Goal: Transaction & Acquisition: Purchase product/service

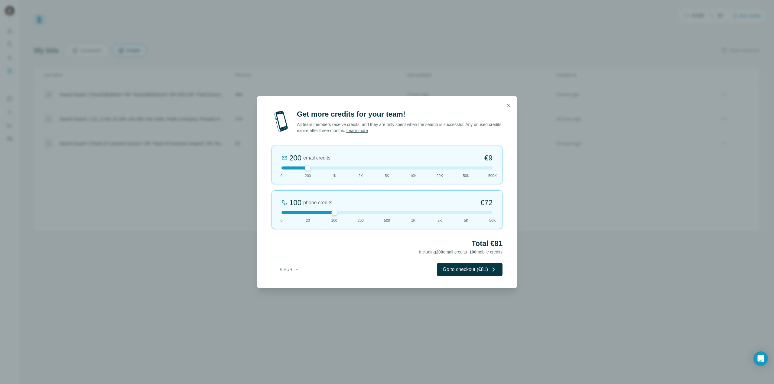
drag, startPoint x: 307, startPoint y: 210, endPoint x: 330, endPoint y: 210, distance: 22.7
click at [330, 210] on div "100 phone credits €72 0 20 100 200 500 1K 2K 5K 50K" at bounding box center [387, 209] width 231 height 39
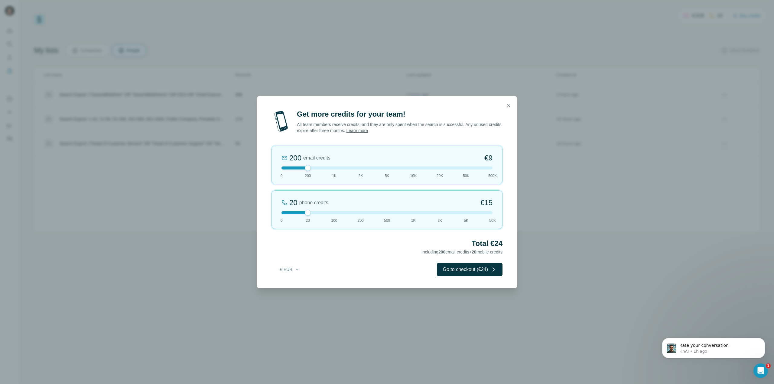
drag, startPoint x: 333, startPoint y: 215, endPoint x: 304, endPoint y: 216, distance: 29.3
click at [304, 216] on div "20 phone credits €15 0 20 100 200 500 1K 2K 5K 50K" at bounding box center [387, 209] width 231 height 39
drag, startPoint x: 309, startPoint y: 170, endPoint x: 283, endPoint y: 169, distance: 25.4
click at [283, 169] on div at bounding box center [281, 168] width 6 height 6
drag, startPoint x: 308, startPoint y: 212, endPoint x: 298, endPoint y: 213, distance: 10.1
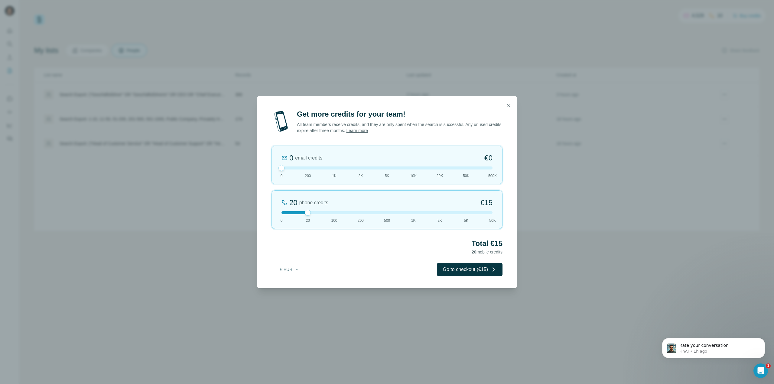
click at [298, 213] on div at bounding box center [386, 212] width 211 height 3
click at [507, 106] on icon "button" at bounding box center [509, 106] width 6 height 6
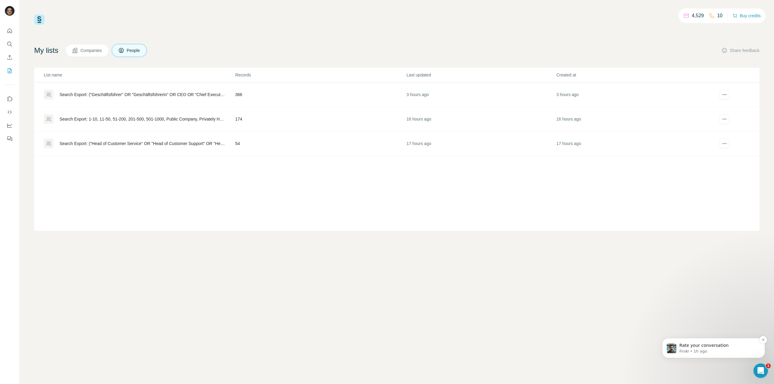
click at [722, 347] on p "Rate your conversation" at bounding box center [718, 346] width 78 height 6
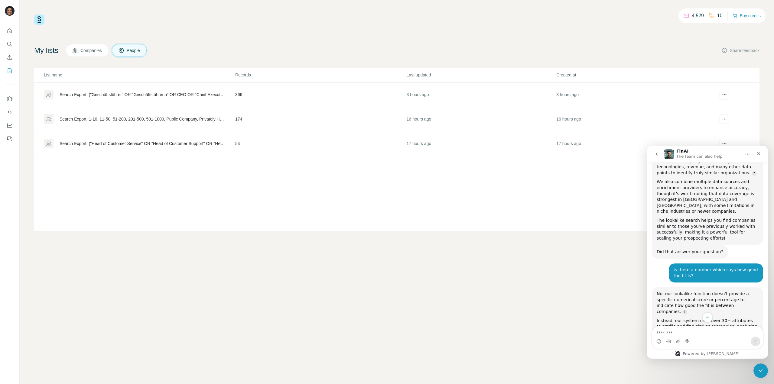
scroll to position [123, 0]
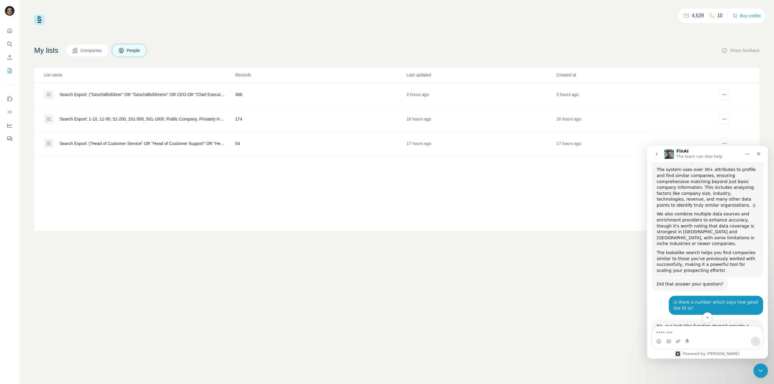
click at [658, 155] on icon "go back" at bounding box center [656, 154] width 5 height 5
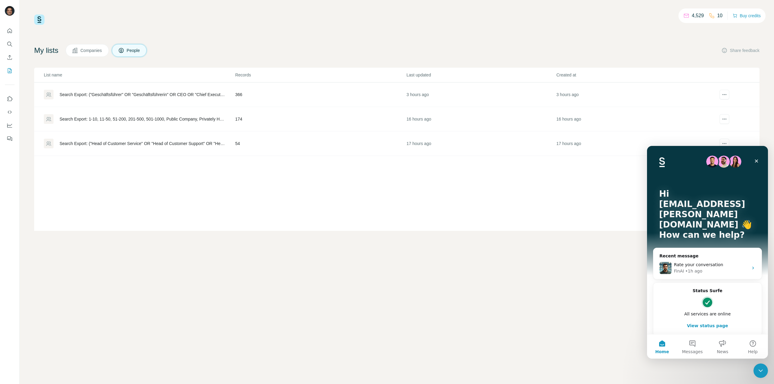
scroll to position [1, 0]
click at [758, 159] on icon "Close" at bounding box center [756, 161] width 5 height 5
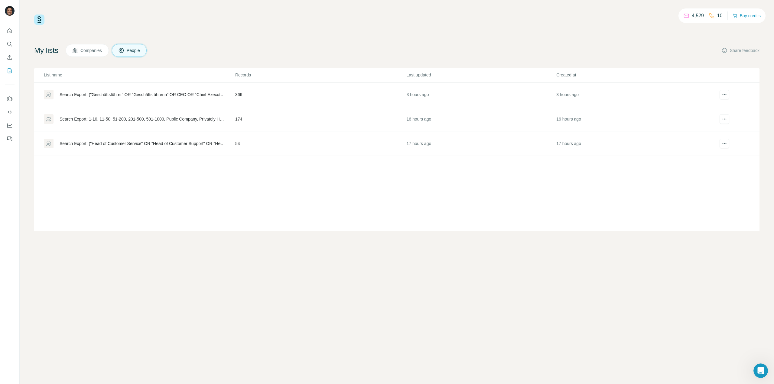
scroll to position [0, 0]
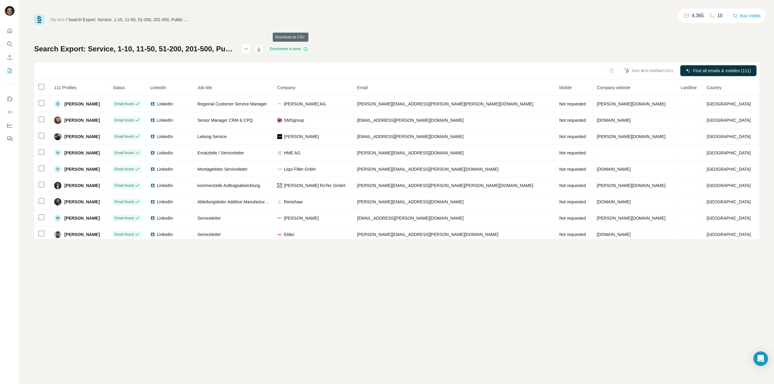
click at [262, 49] on icon "button" at bounding box center [259, 49] width 6 height 6
click at [58, 18] on link "My lists" at bounding box center [57, 19] width 14 height 5
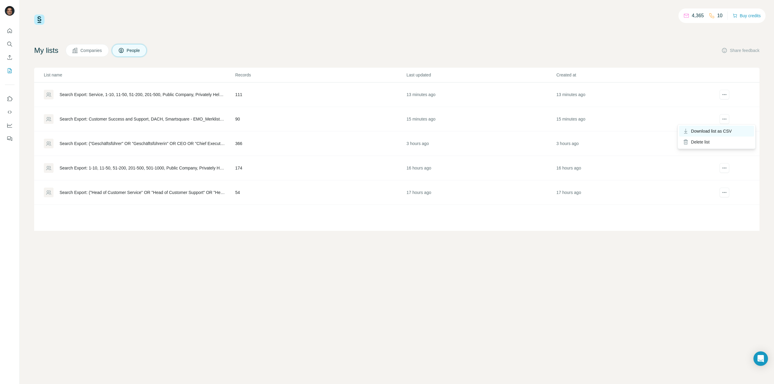
click at [724, 129] on span "Download list as CSV" at bounding box center [711, 131] width 41 height 6
